Goal: Task Accomplishment & Management: Use online tool/utility

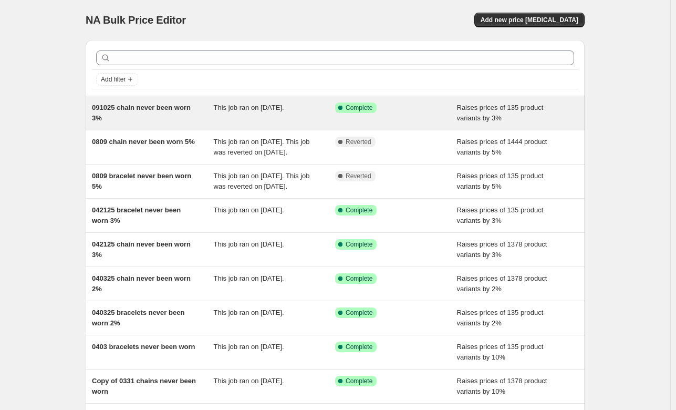
click at [199, 120] on div "091025 chain never been worn 3%" at bounding box center [153, 112] width 122 height 21
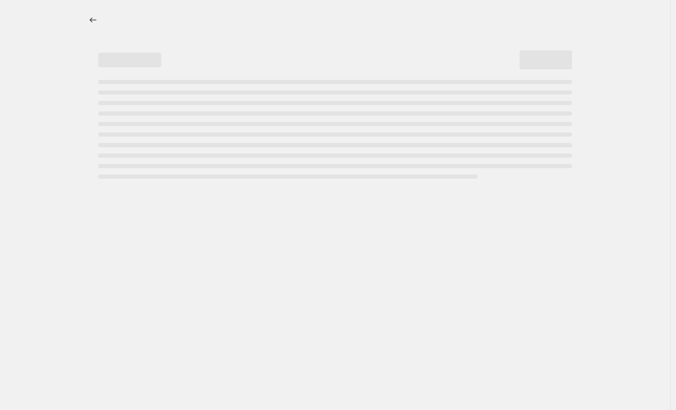
select select "percentage"
select select "no_change"
select select "collection"
select select "product_status"
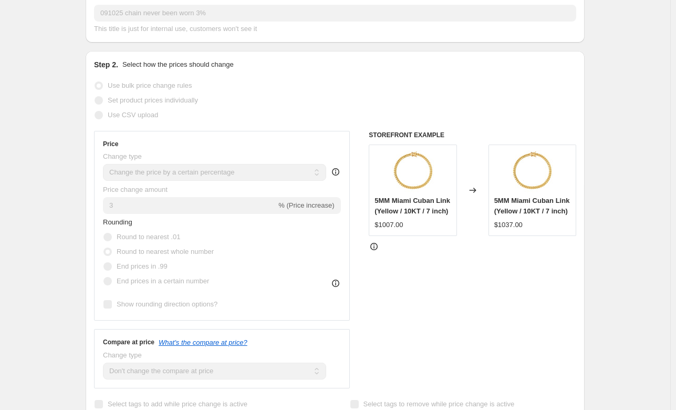
scroll to position [210, 0]
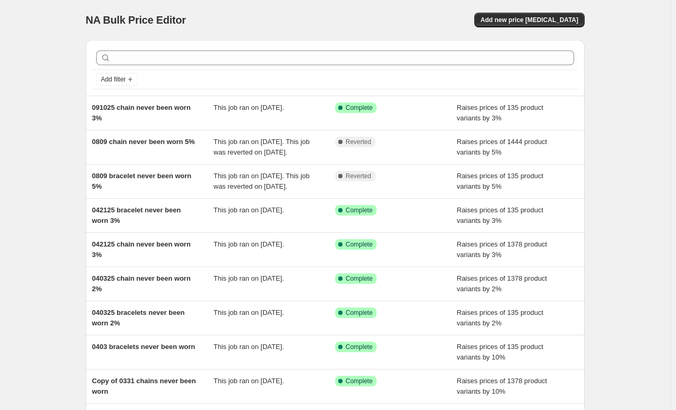
click at [221, 9] on div "NA Bulk Price Editor. This page is ready NA Bulk Price Editor Add new price [ME…" at bounding box center [335, 20] width 499 height 40
